Goal: Navigation & Orientation: Find specific page/section

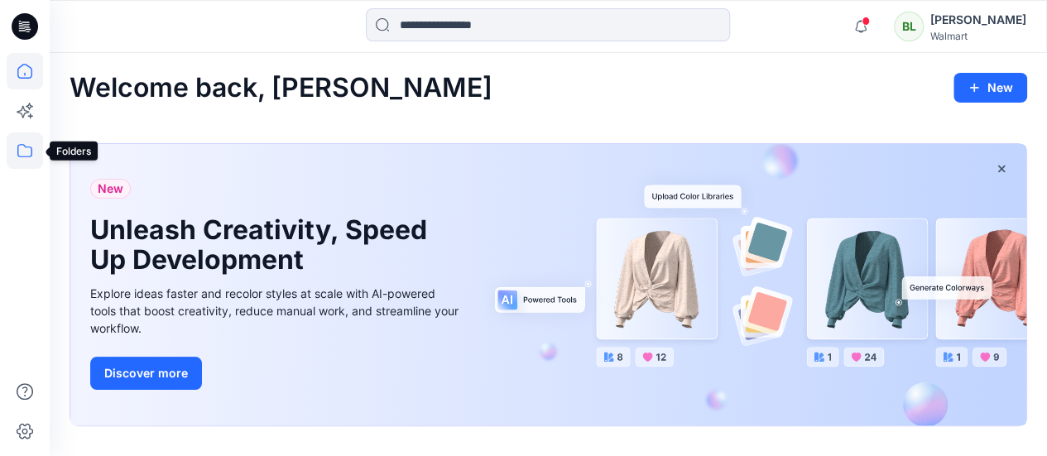
click at [26, 163] on icon at bounding box center [25, 150] width 36 height 36
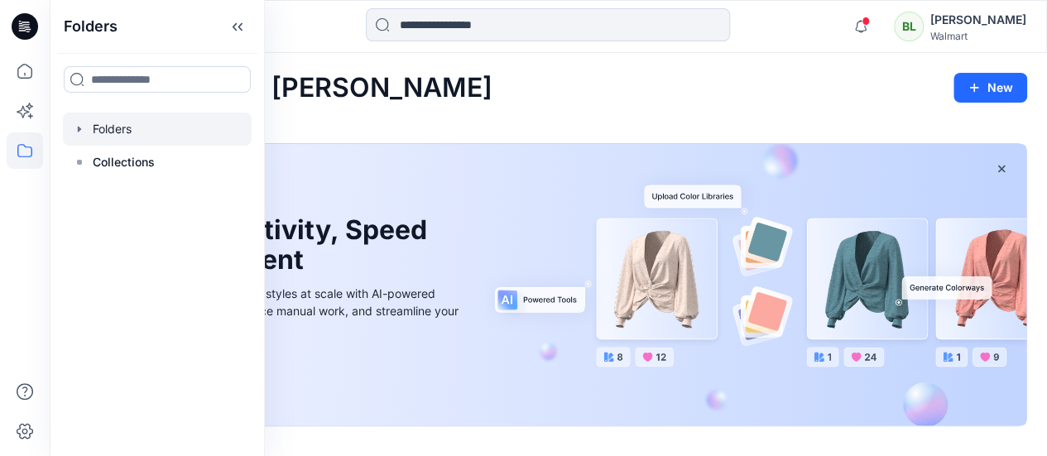
click at [157, 135] on div at bounding box center [157, 129] width 189 height 33
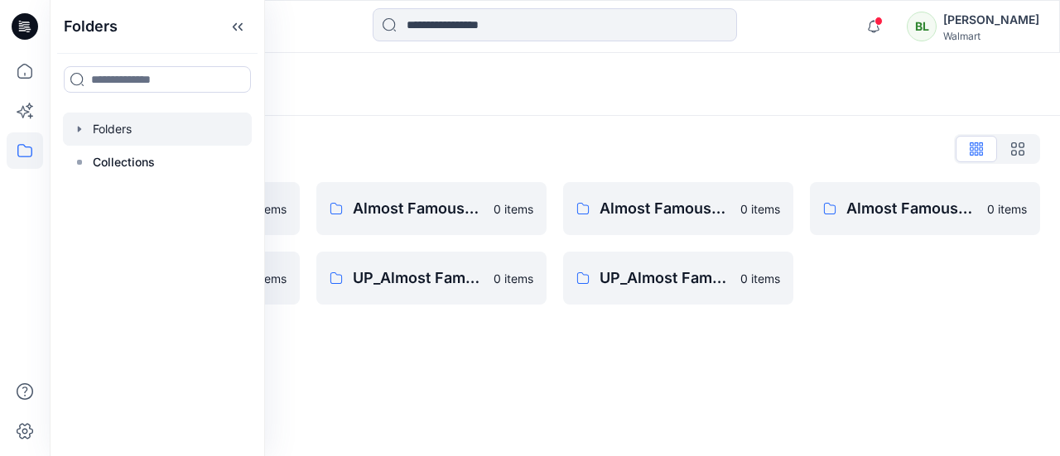
click at [448, 122] on div "Folders List __chat-5e136321f4a15c049d30e34d-624c42afd13f4d93b97d03b6 0 items A…" at bounding box center [555, 220] width 1010 height 209
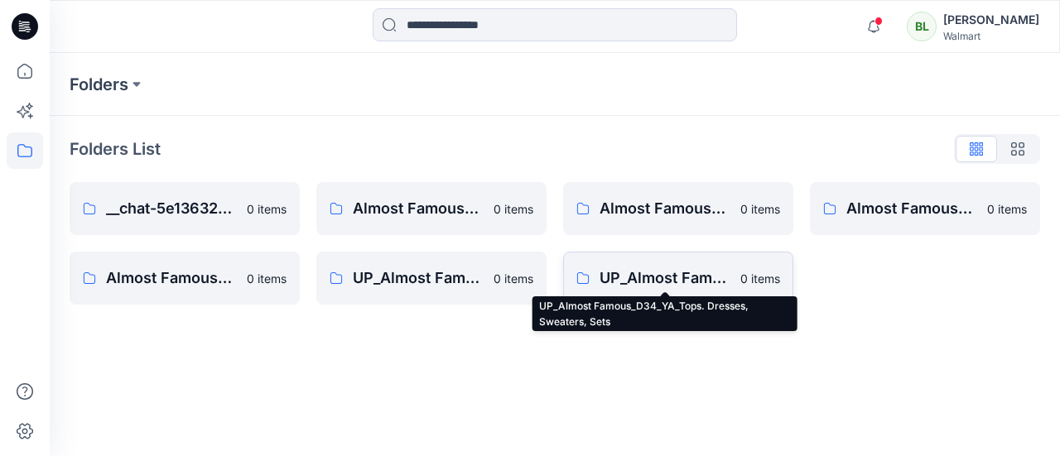
click at [680, 276] on p "UP_Almost Famous_D34_YA_Tops. Dresses, Sweaters, Sets" at bounding box center [664, 278] width 131 height 23
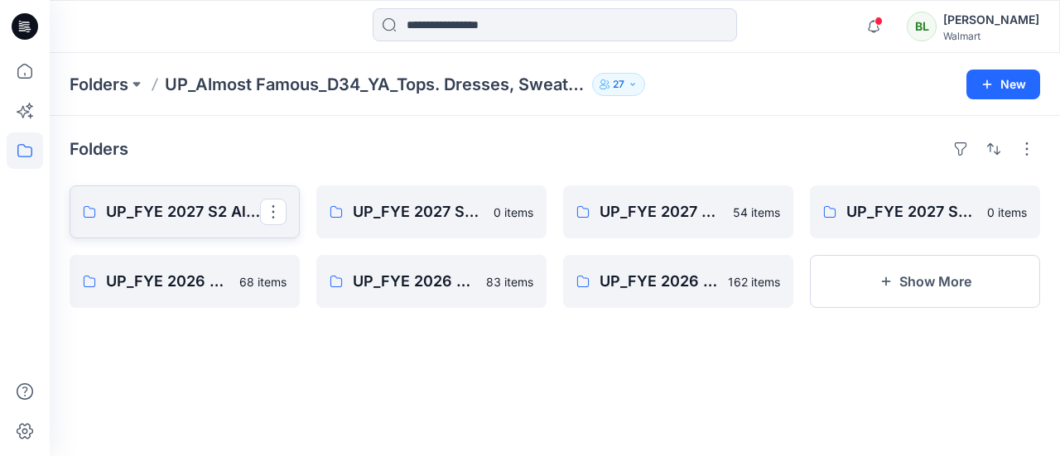
click at [185, 185] on link "UP_FYE 2027 S2 Almost Famous YA Tops, Dresses, Sweaters, Sets" at bounding box center [185, 211] width 230 height 53
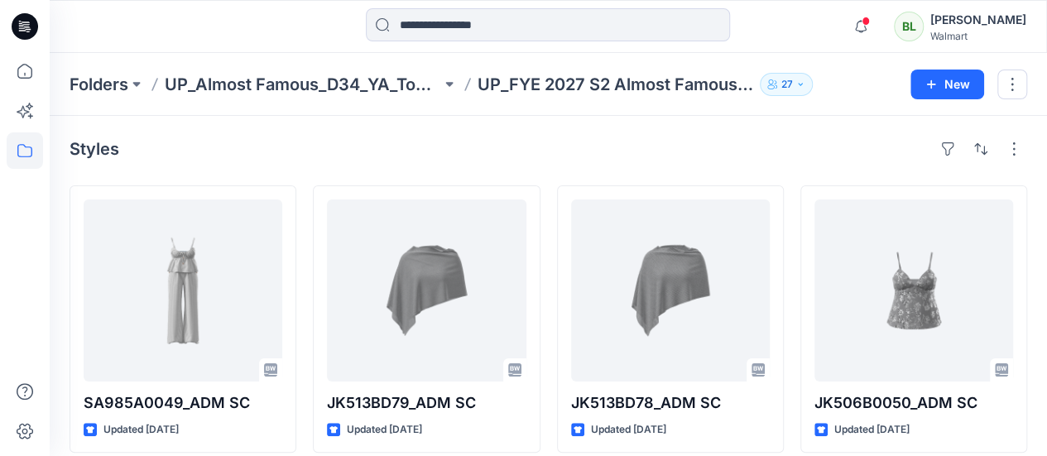
click at [2, 446] on div at bounding box center [25, 228] width 50 height 456
